Goal: Information Seeking & Learning: Understand process/instructions

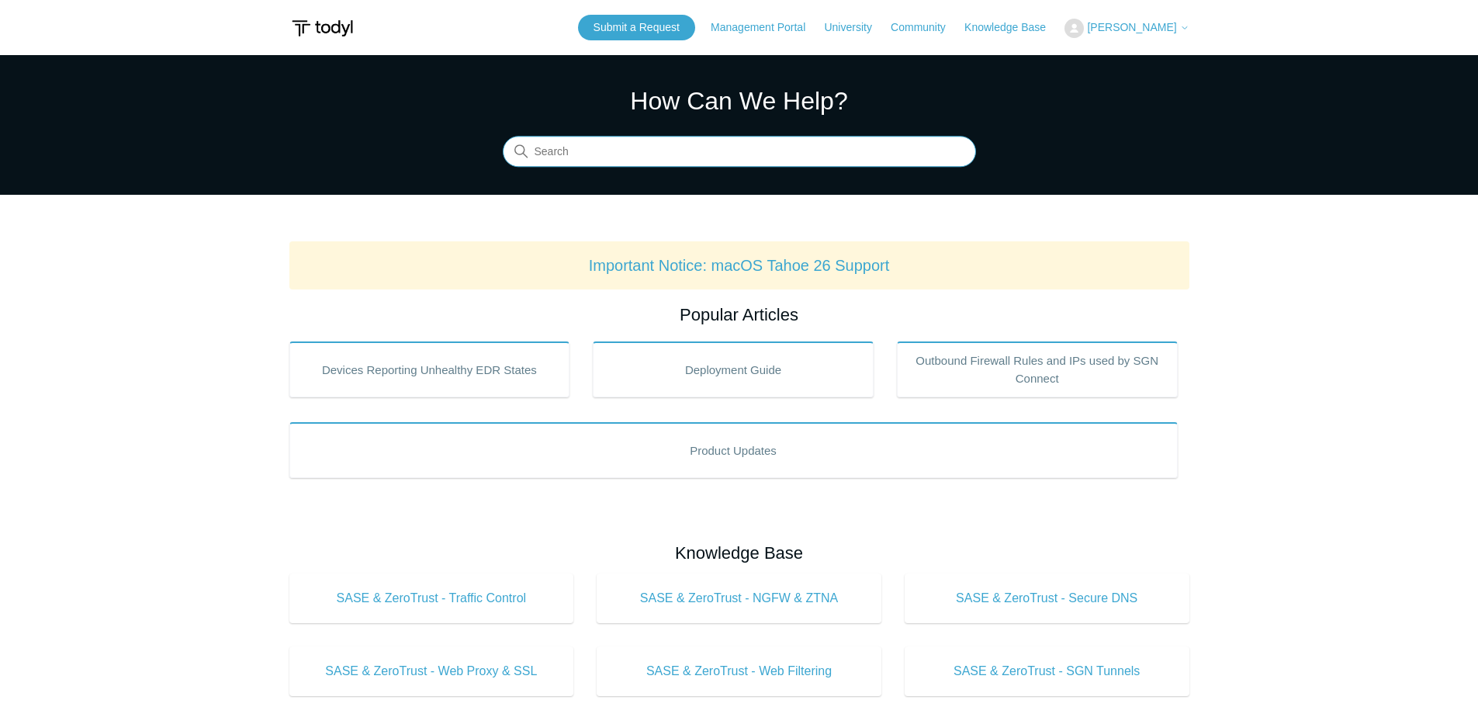
click at [674, 150] on input "Search" at bounding box center [739, 152] width 473 height 31
type input "API"
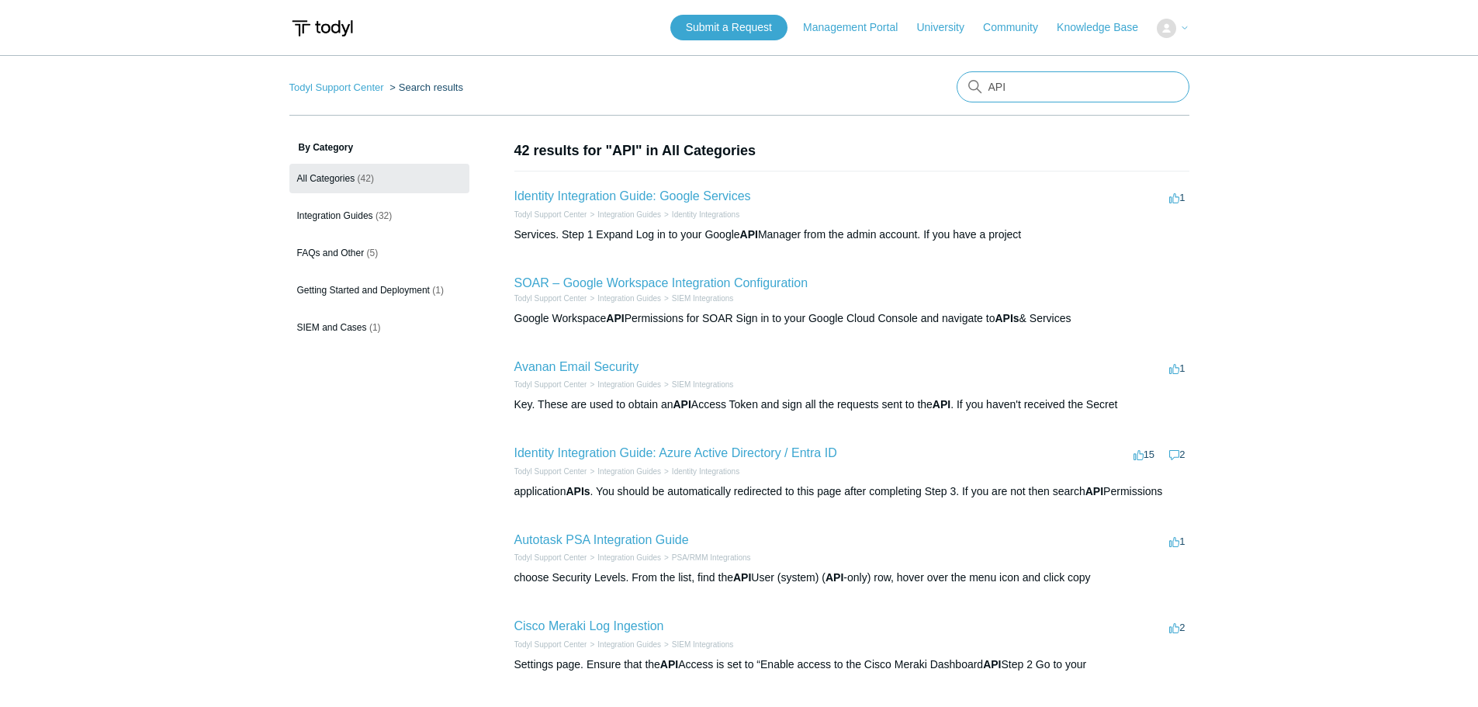
drag, startPoint x: 989, startPoint y: 89, endPoint x: 973, endPoint y: 92, distance: 16.5
click at [973, 92] on div "API" at bounding box center [1072, 86] width 233 height 31
type input "delete"
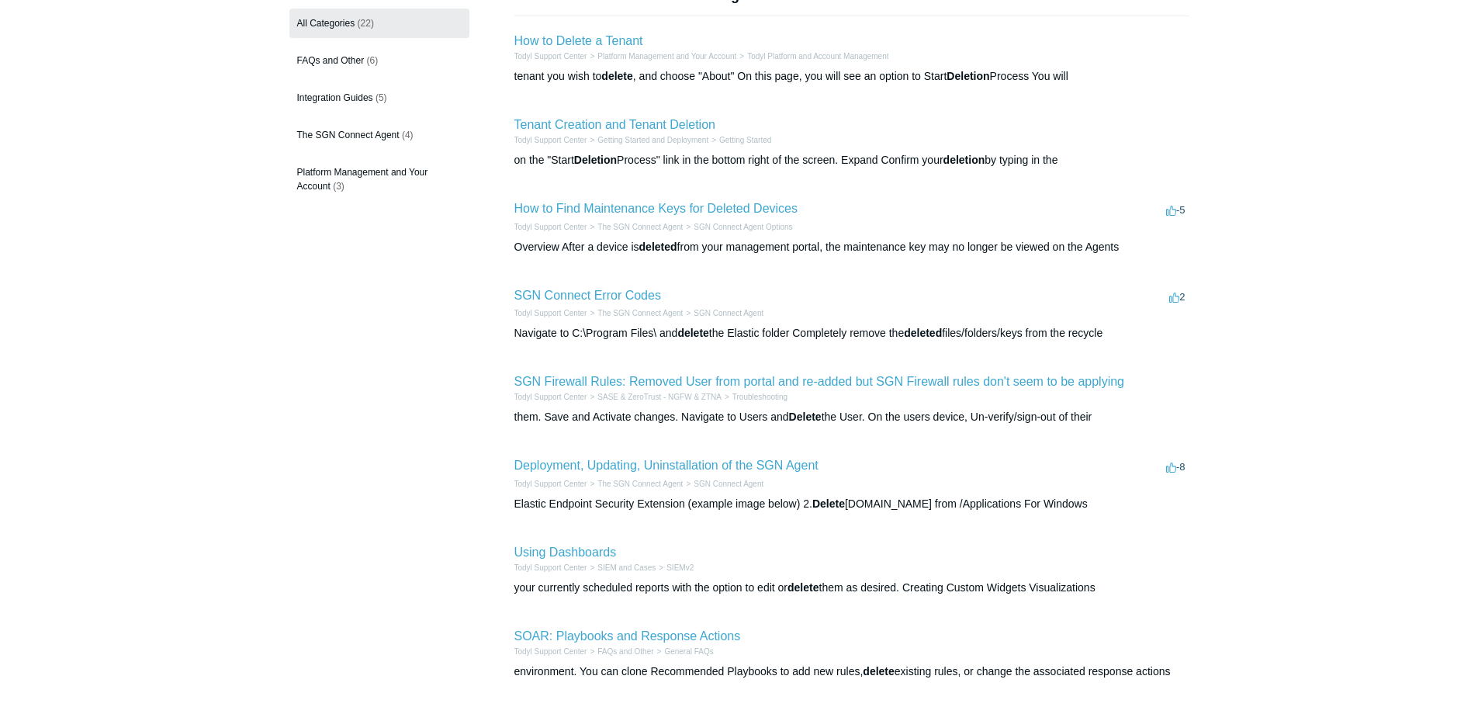
scroll to position [233, 0]
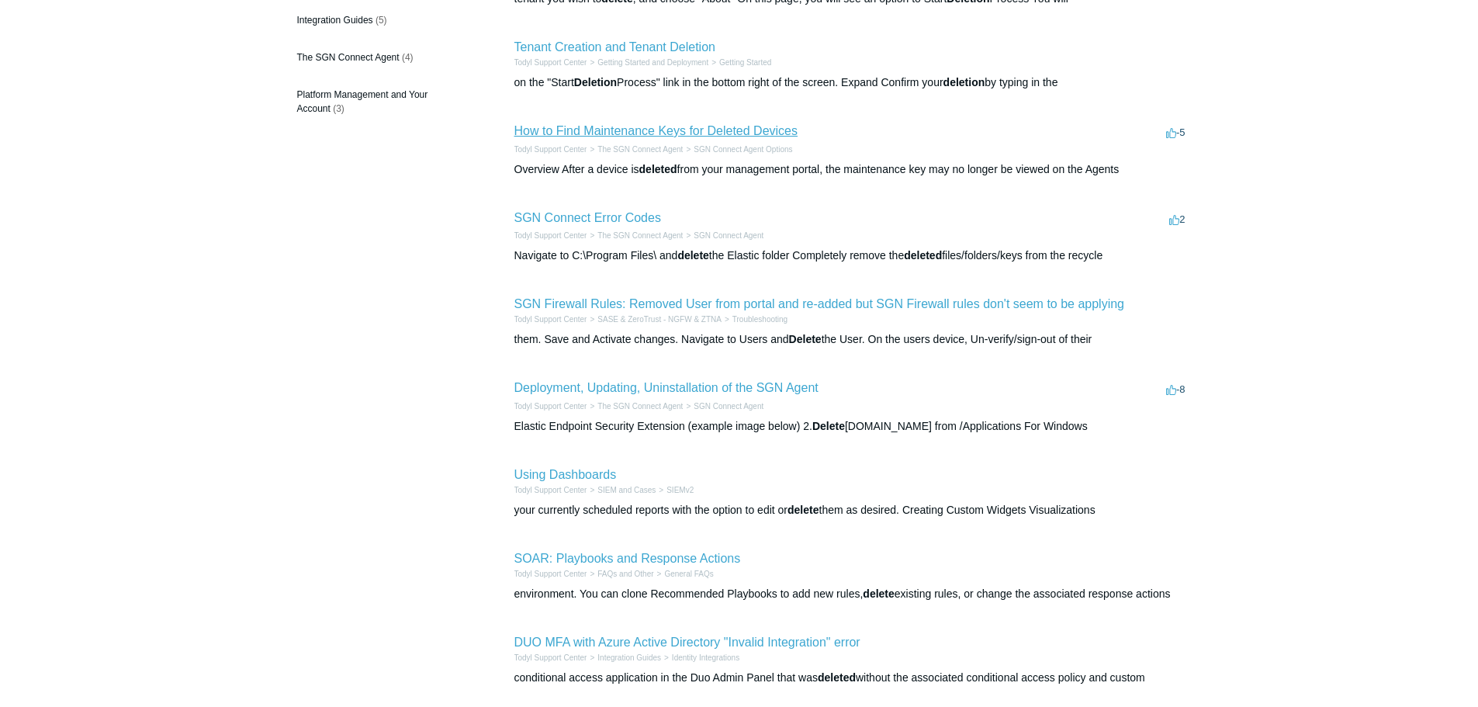
click at [644, 131] on link "How to Find Maintenance Keys for Deleted Devices" at bounding box center [656, 130] width 284 height 13
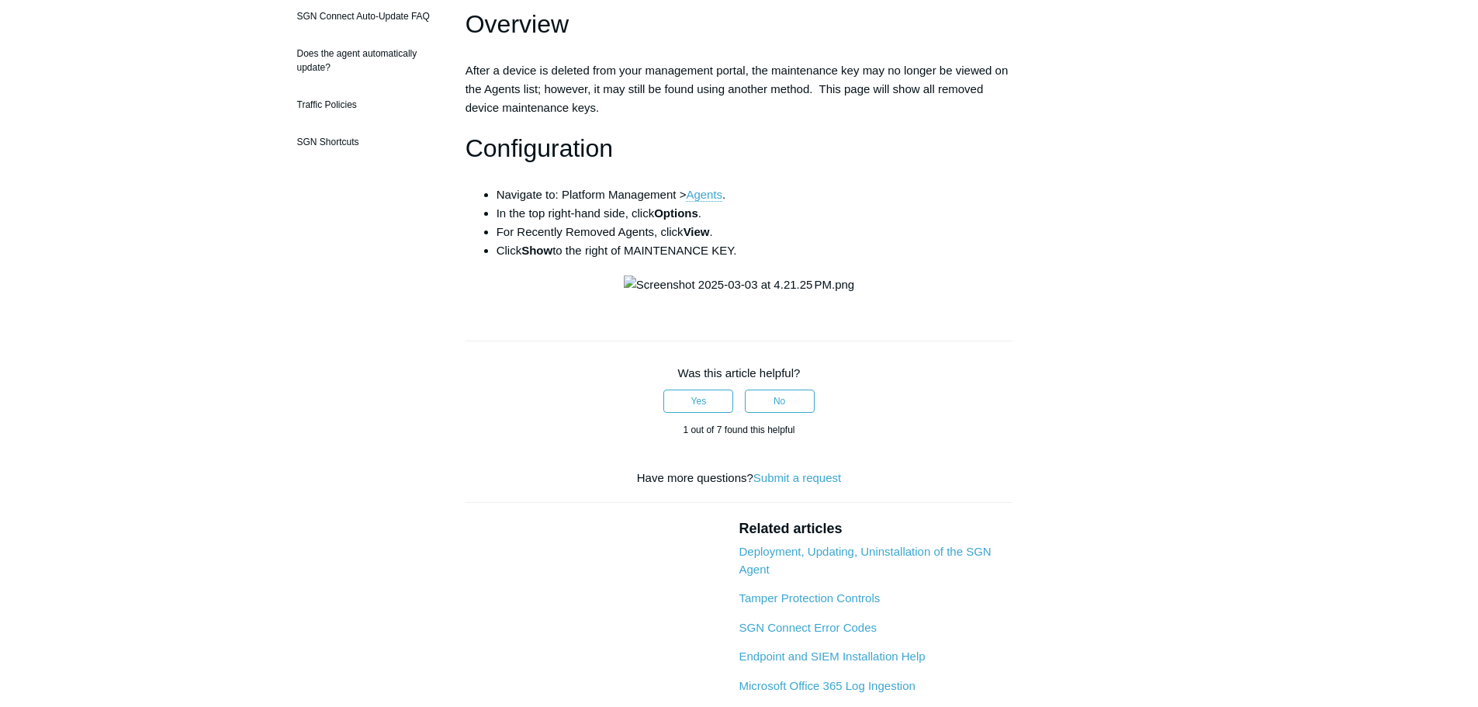
scroll to position [78, 0]
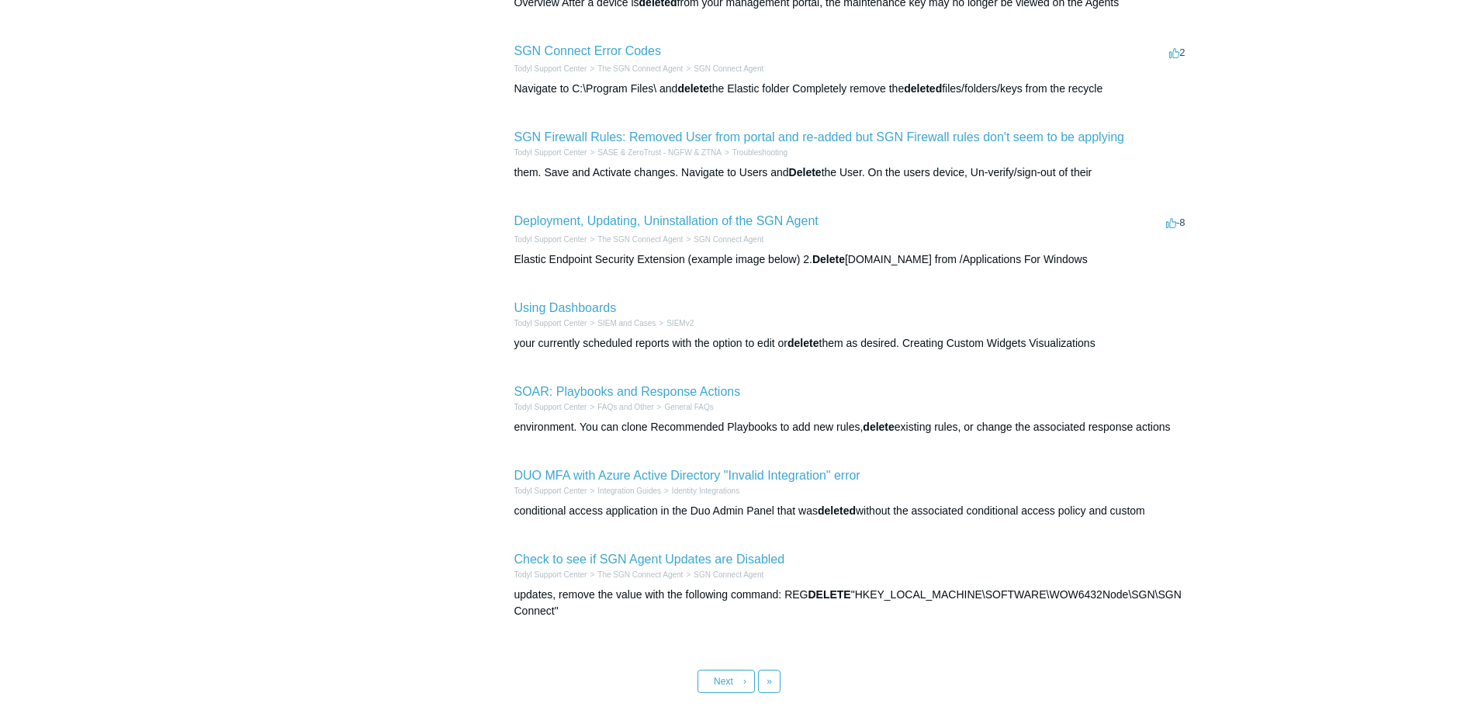
scroll to position [493, 0]
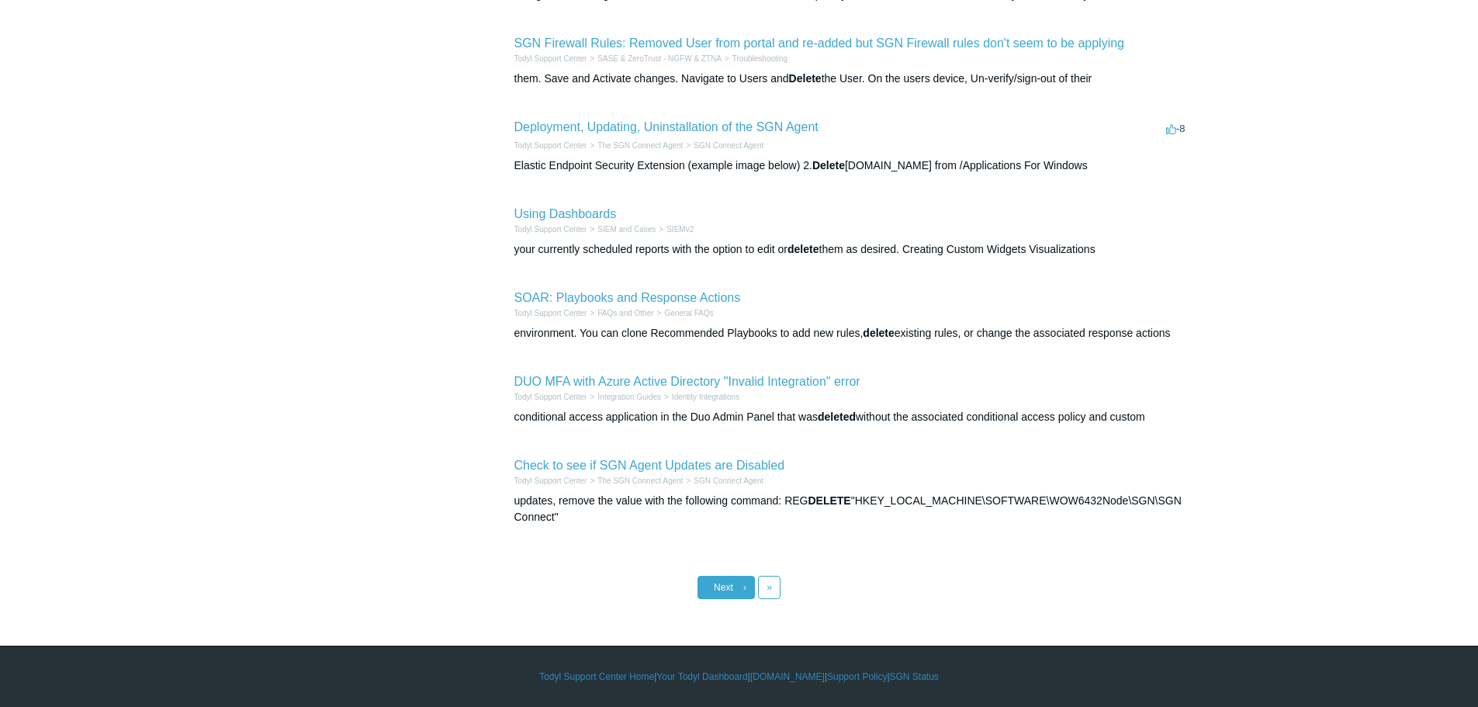
click at [721, 592] on span "Next" at bounding box center [723, 587] width 19 height 11
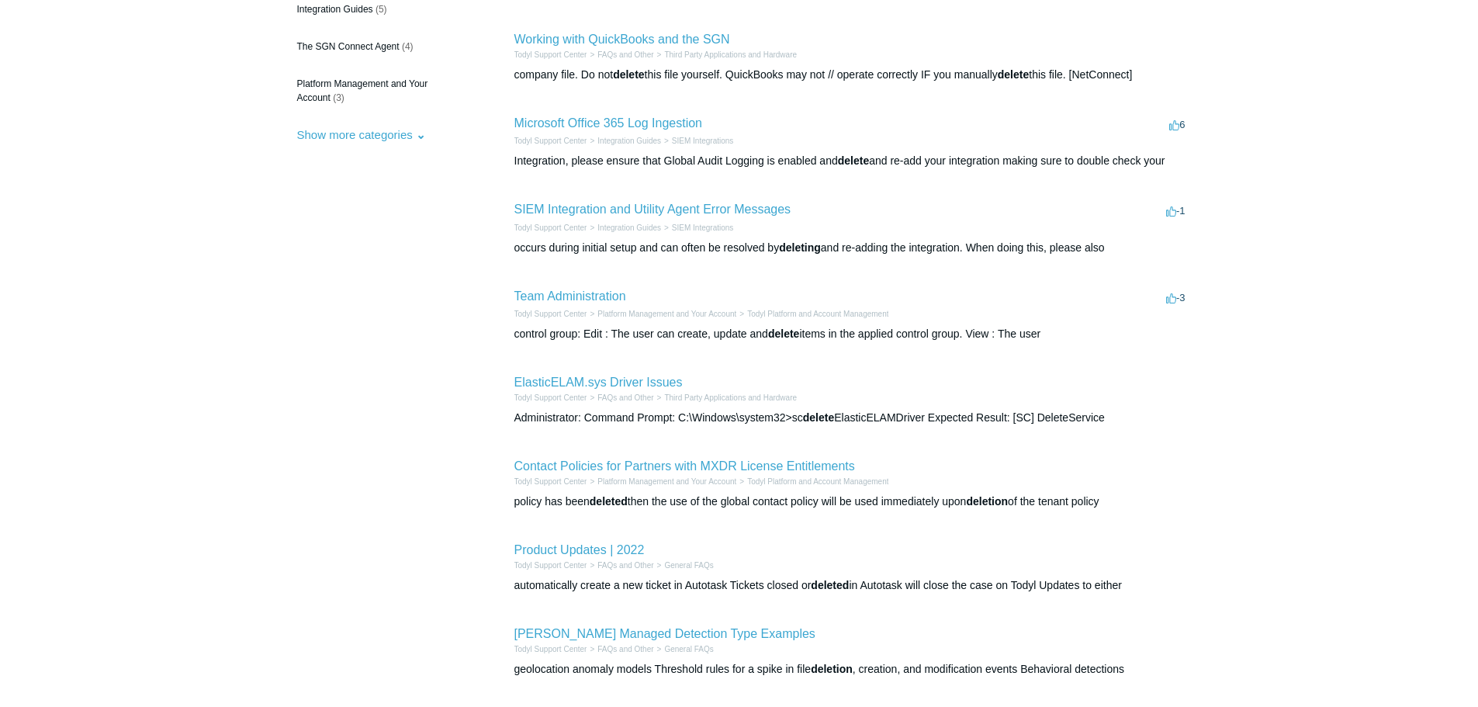
scroll to position [479, 0]
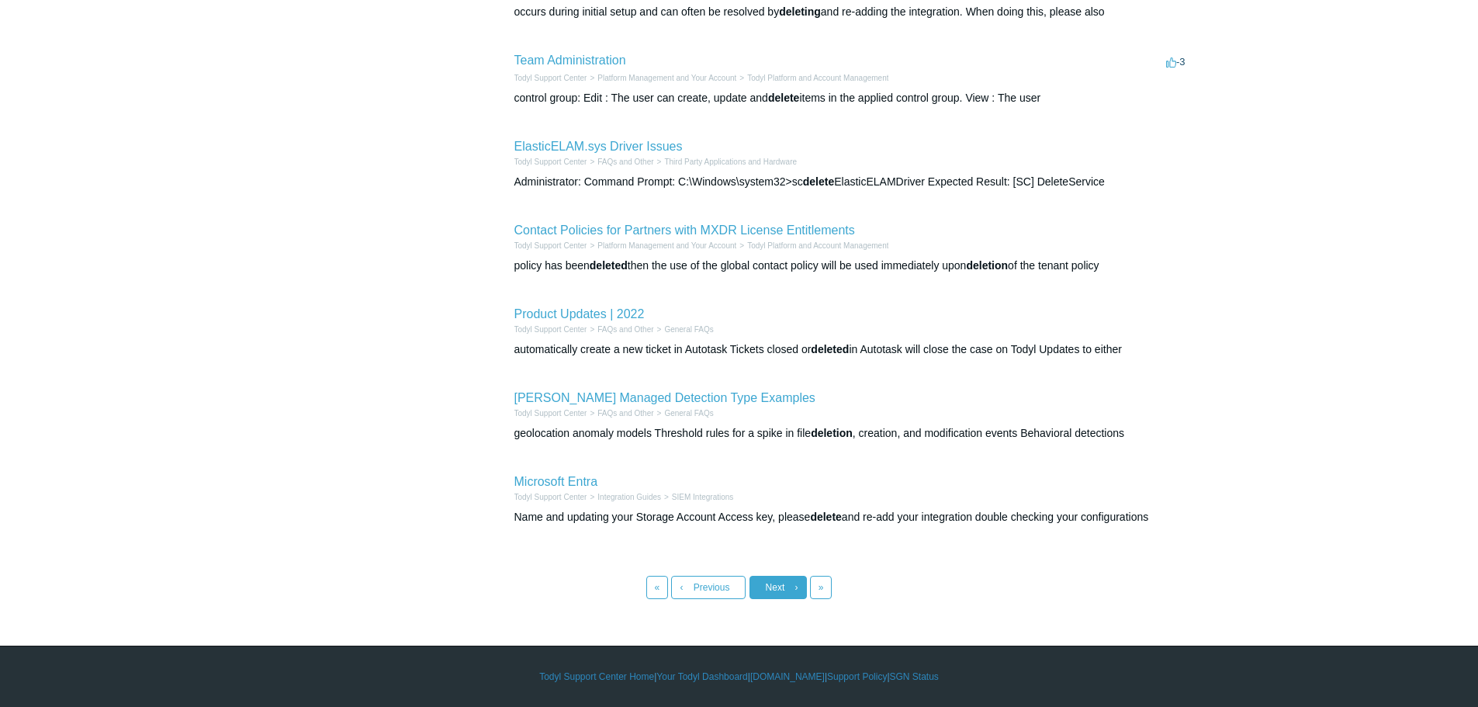
click at [777, 586] on span "Next" at bounding box center [775, 587] width 19 height 11
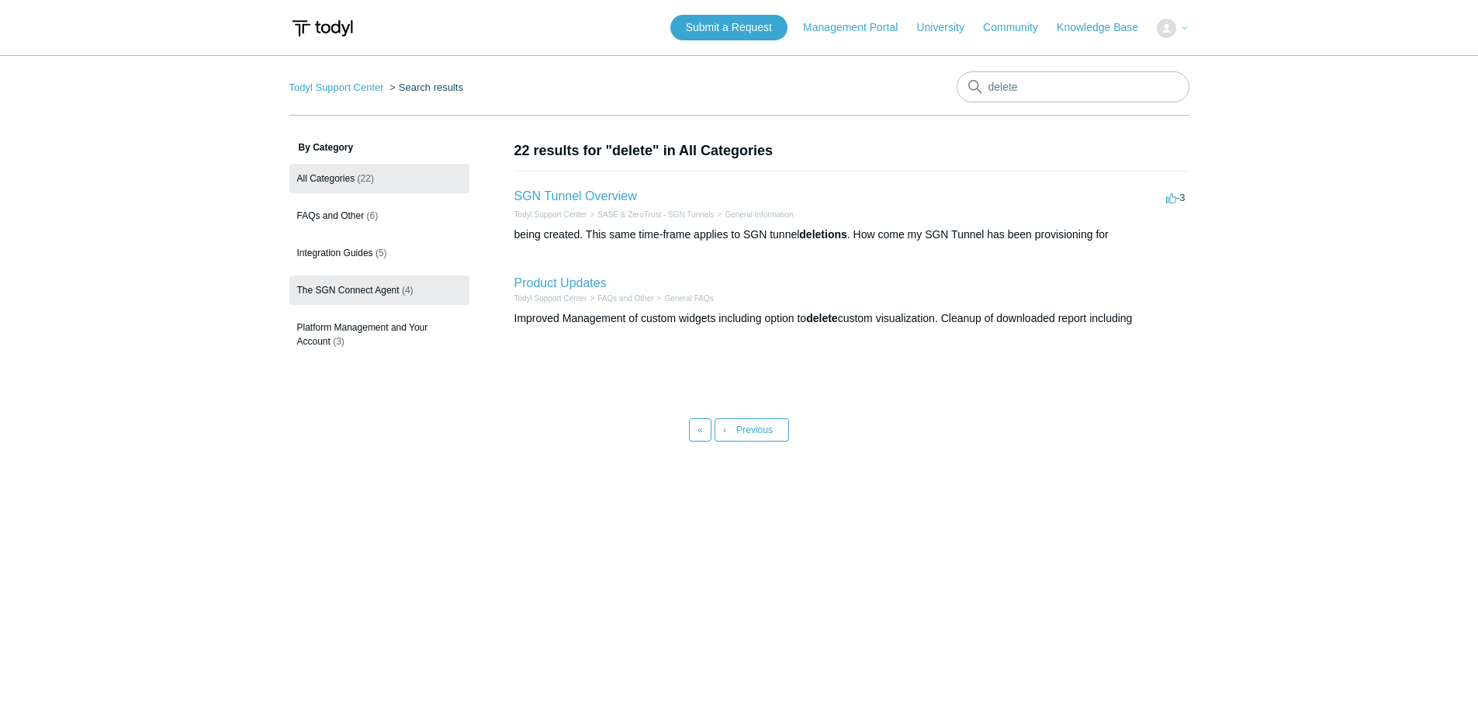
click at [379, 278] on link "The SGN Connect Agent (4)" at bounding box center [379, 289] width 180 height 29
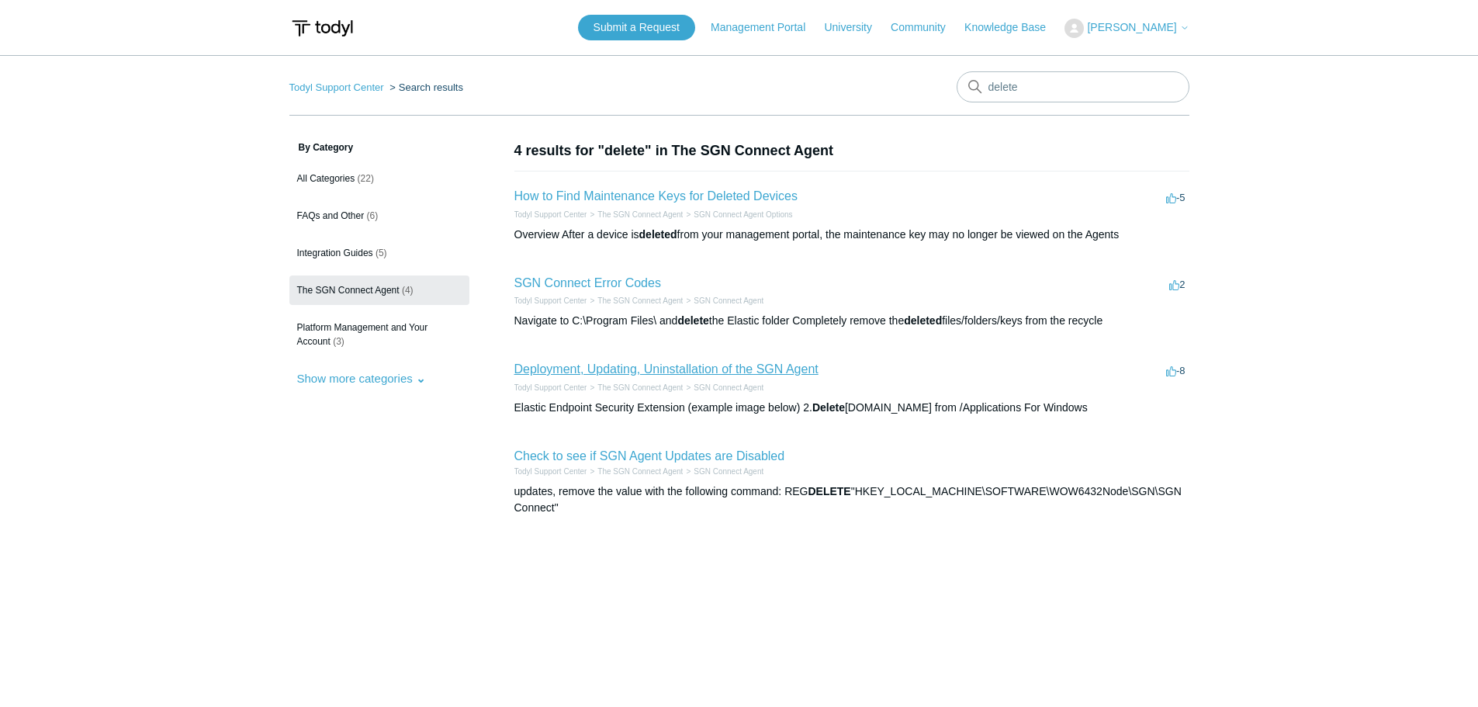
click at [739, 369] on link "Deployment, Updating, Uninstallation of the SGN Agent" at bounding box center [666, 368] width 304 height 13
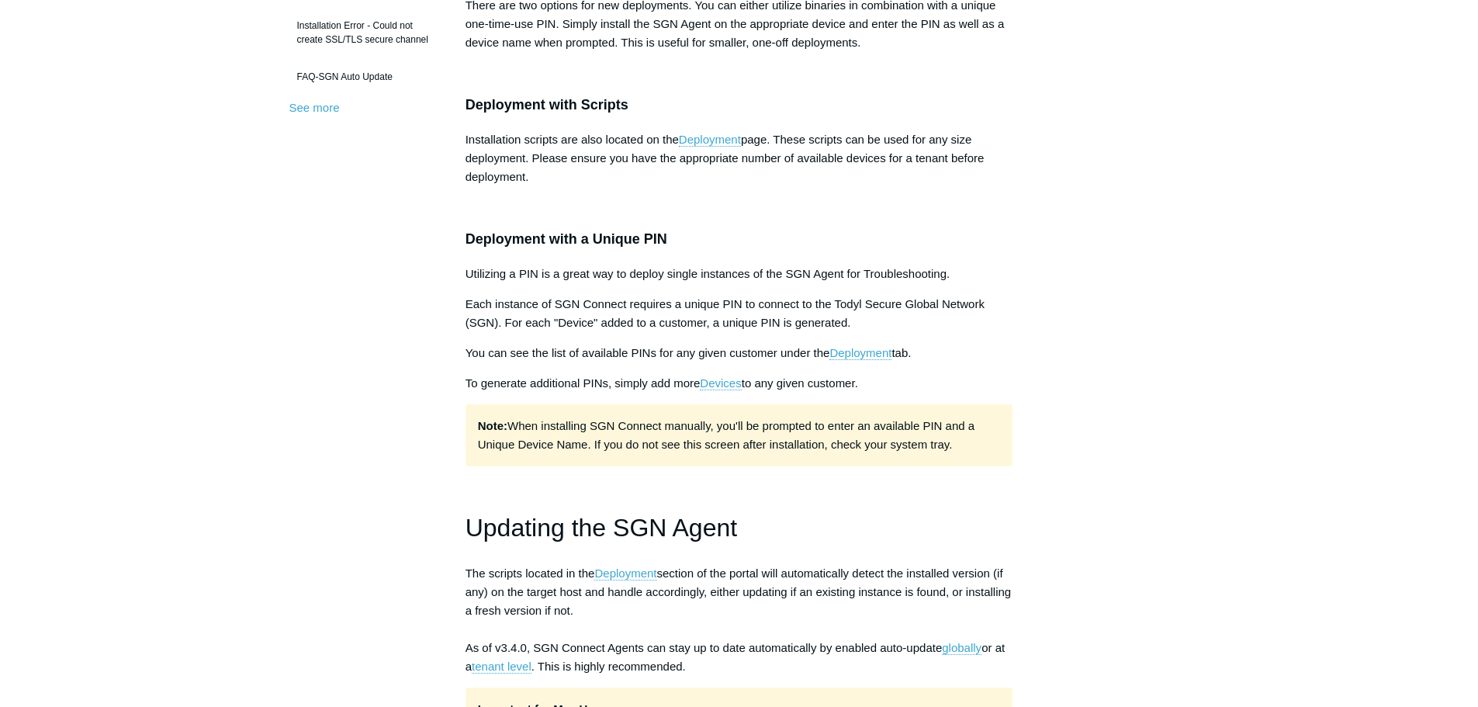
scroll to position [621, 0]
